Goal: Check status: Check status

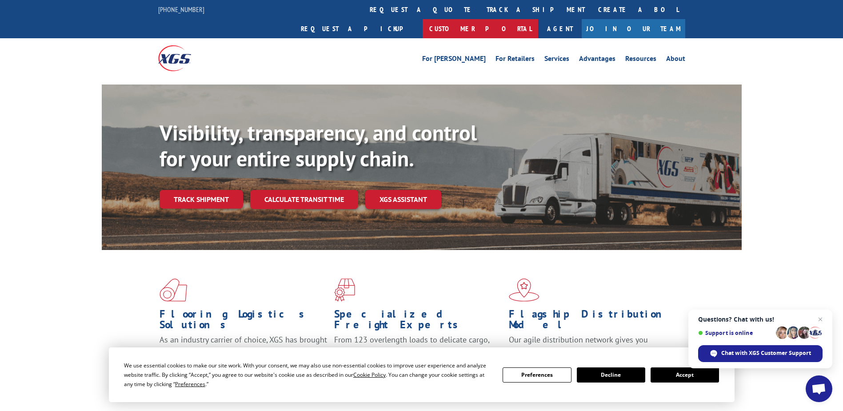
click at [538, 19] on link "Customer Portal" at bounding box center [481, 28] width 116 height 19
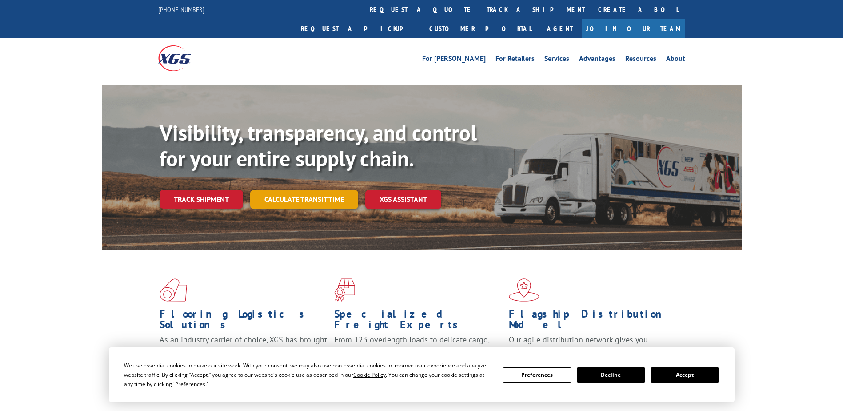
click at [278, 190] on link "Calculate transit time" at bounding box center [304, 199] width 108 height 19
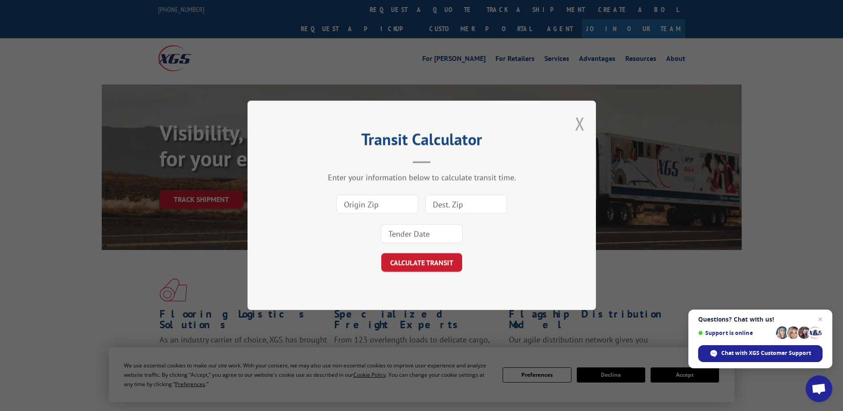
click at [579, 125] on button "Close modal" at bounding box center [580, 124] width 10 height 24
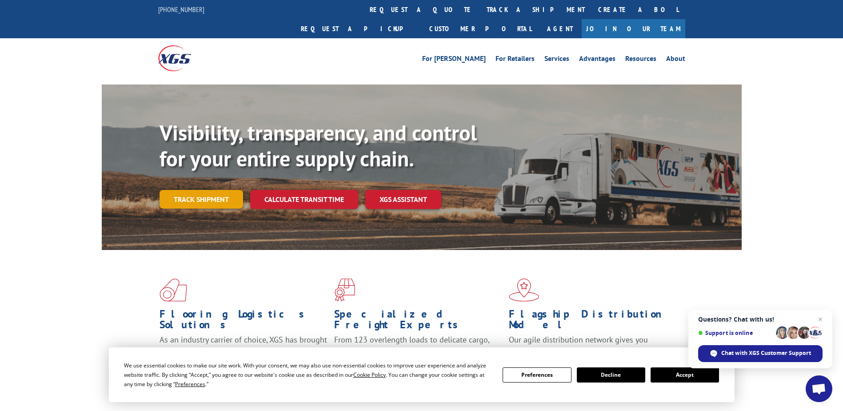
click at [198, 190] on link "Track shipment" at bounding box center [202, 199] width 84 height 19
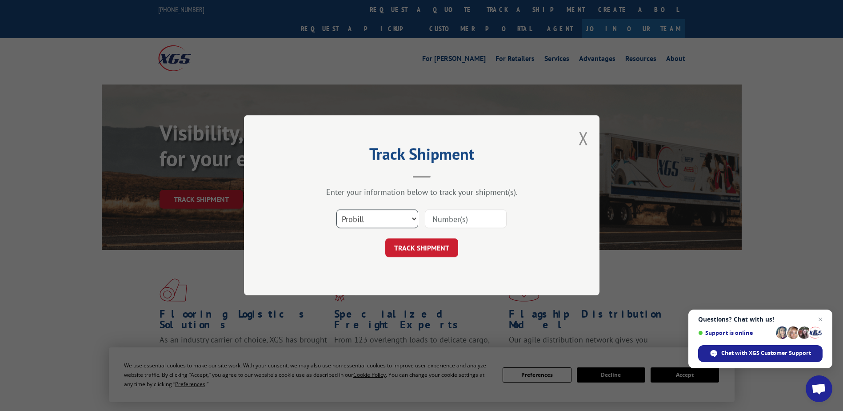
click at [361, 221] on select "Select category... Probill BOL PO" at bounding box center [378, 219] width 82 height 19
select select "po"
click at [337, 210] on select "Select category... Probill BOL PO" at bounding box center [378, 219] width 82 height 19
click at [455, 220] on input at bounding box center [466, 219] width 82 height 19
paste input "62536023"
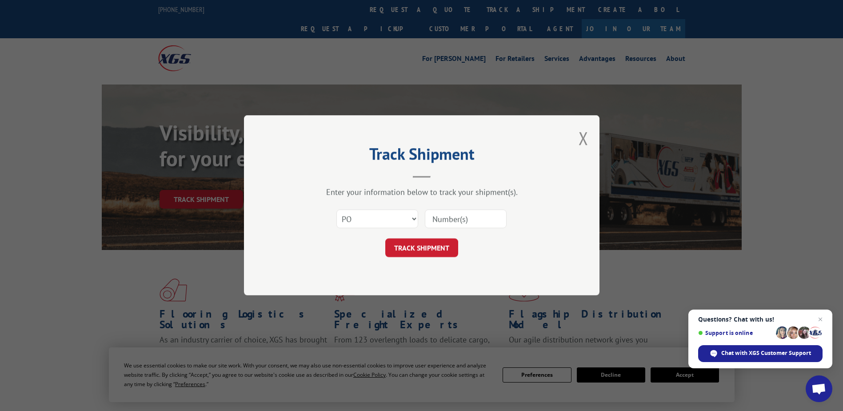
type input "62536023"
click button "TRACK SHIPMENT" at bounding box center [421, 248] width 73 height 19
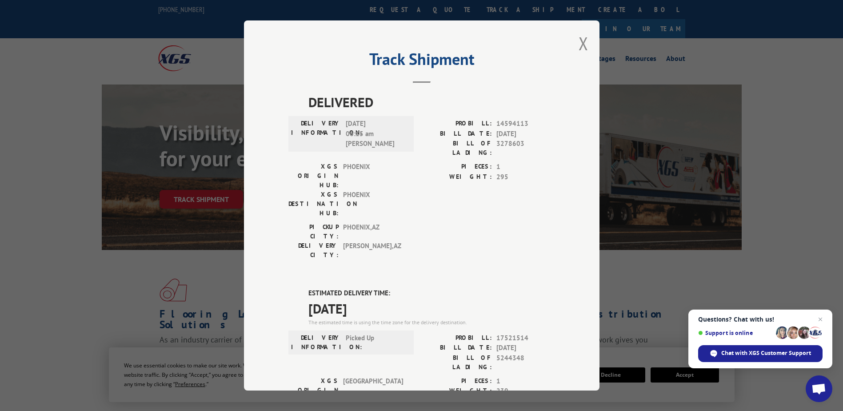
scroll to position [176, 0]
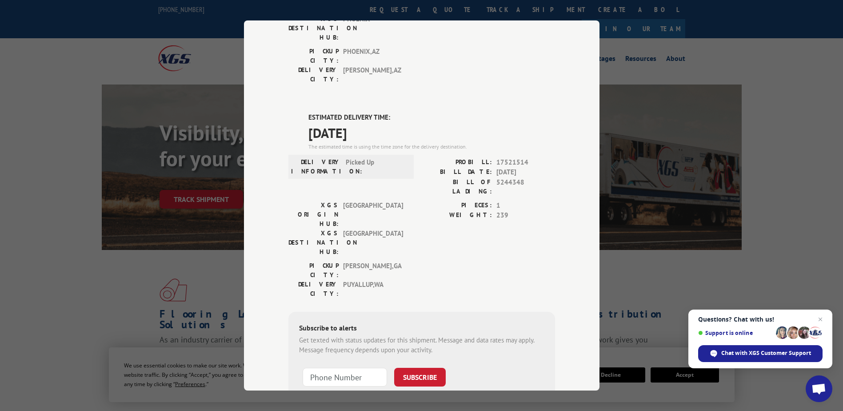
drag, startPoint x: 380, startPoint y: 192, endPoint x: 384, endPoint y: 187, distance: 5.7
click at [381, 280] on span "PUYALLUP , WA" at bounding box center [373, 289] width 60 height 19
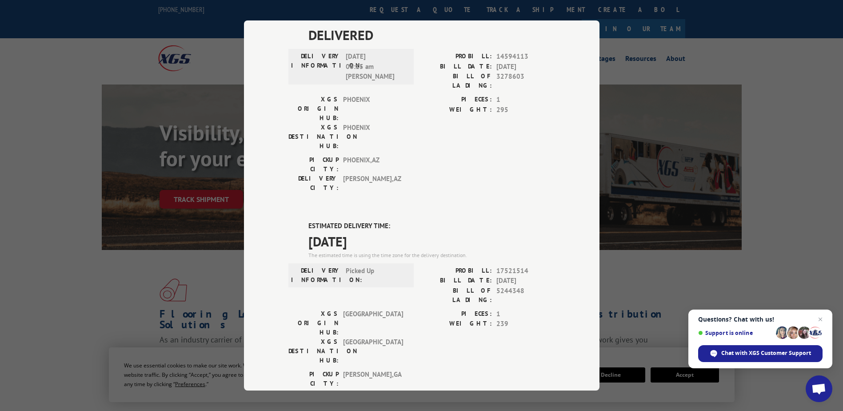
scroll to position [0, 0]
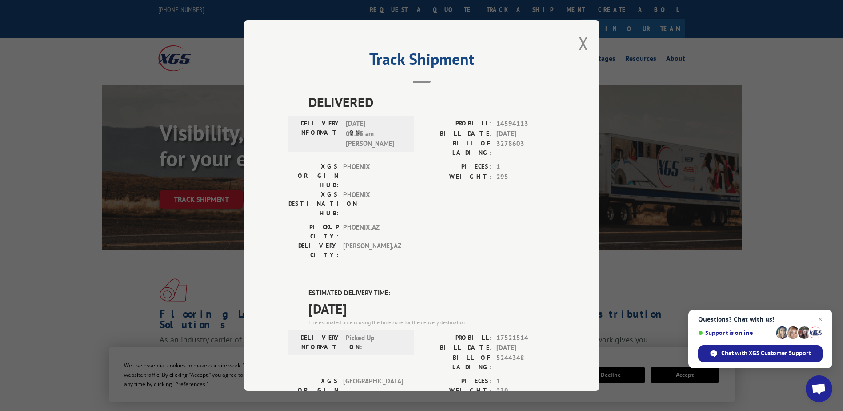
click at [579, 50] on button "Close modal" at bounding box center [584, 44] width 10 height 24
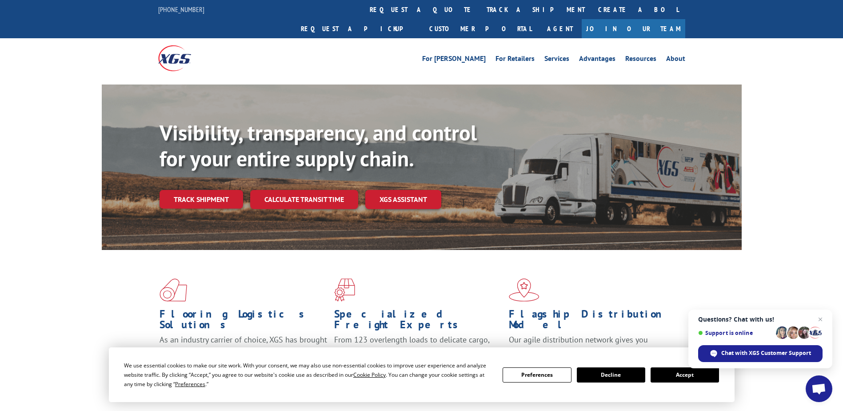
click at [200, 190] on link "Track shipment" at bounding box center [202, 199] width 84 height 19
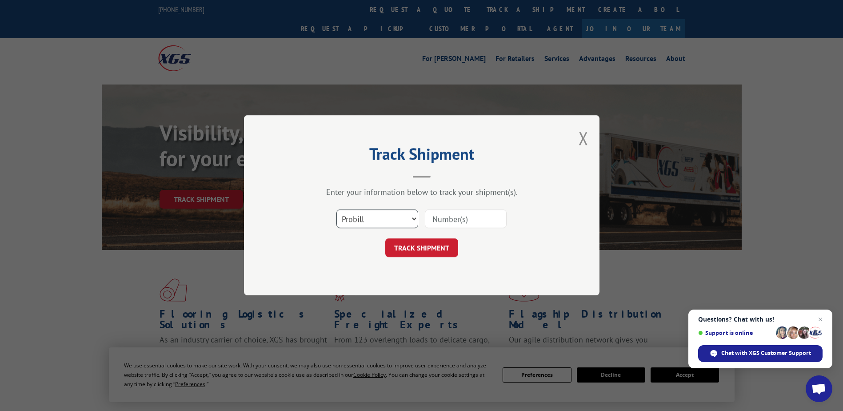
click at [363, 221] on select "Select category... Probill BOL PO" at bounding box center [378, 219] width 82 height 19
select select "po"
click at [337, 210] on select "Select category... Probill BOL PO" at bounding box center [378, 219] width 82 height 19
paste input "64542367"
type input "64542367"
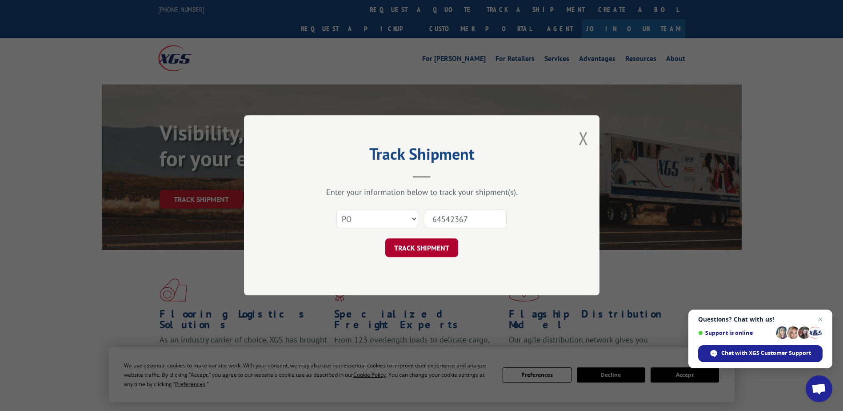
click at [416, 254] on button "TRACK SHIPMENT" at bounding box center [421, 248] width 73 height 19
